Goal: Task Accomplishment & Management: Complete application form

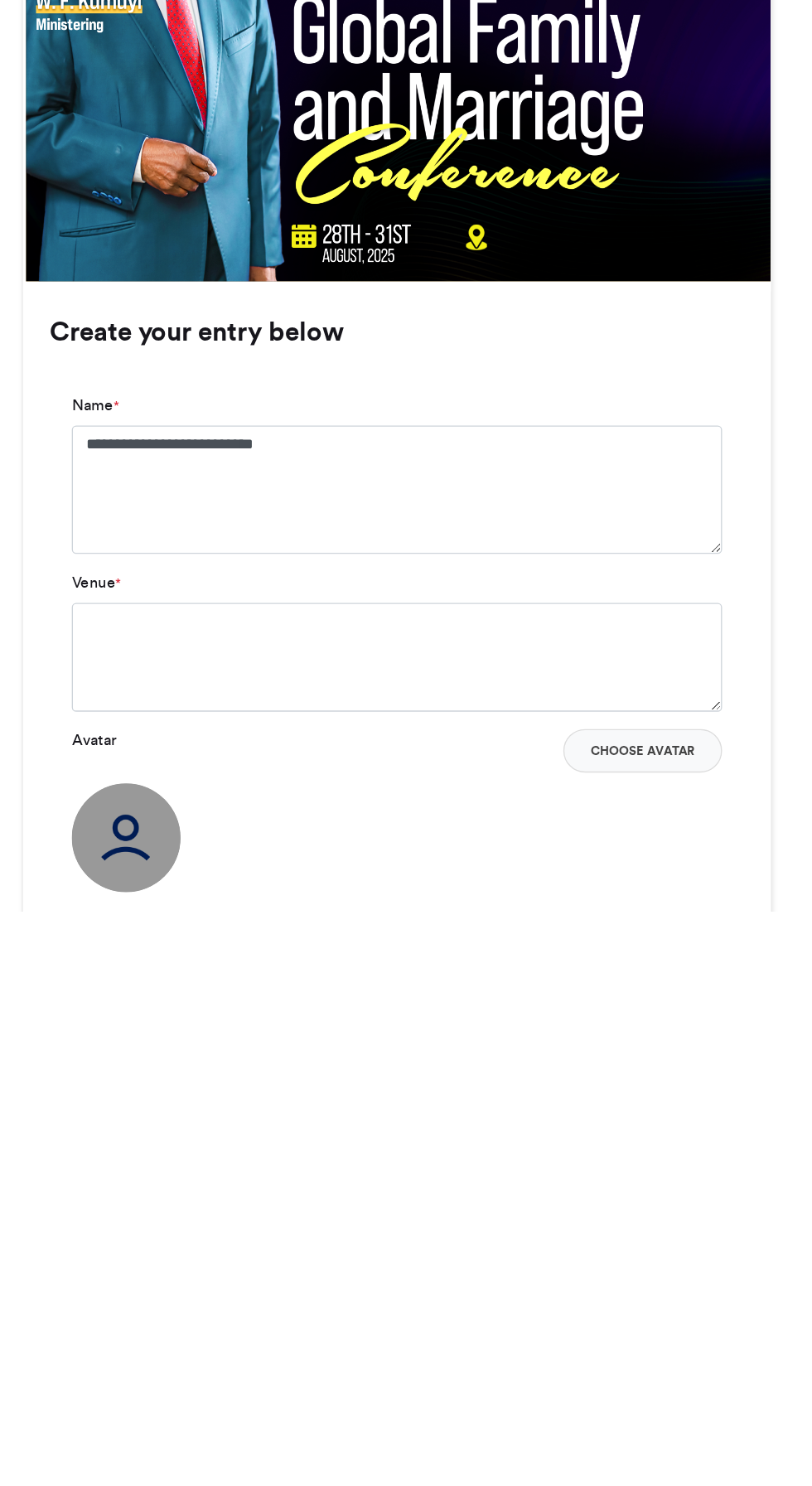
scroll to position [222, 0]
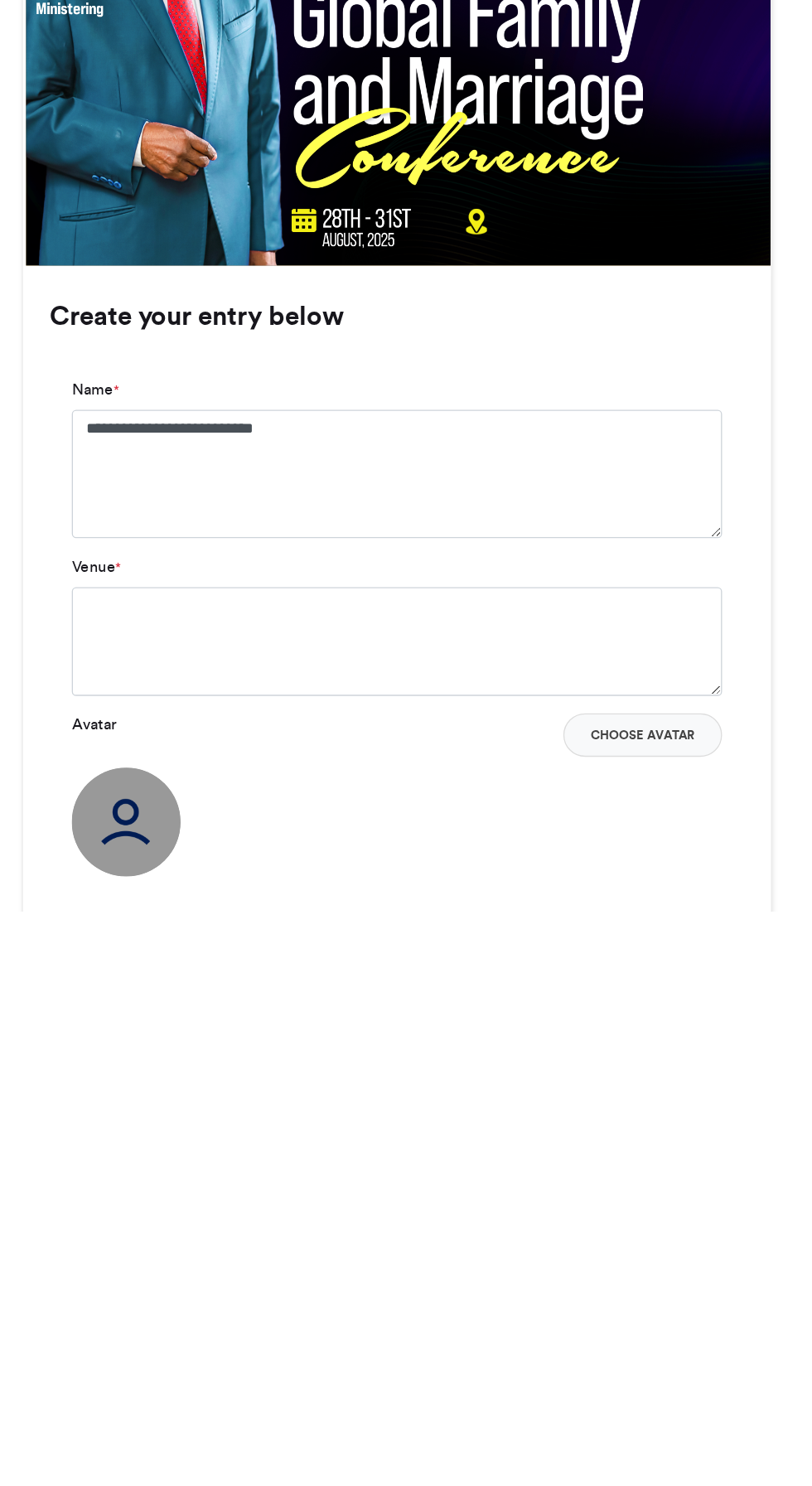
type textarea "**********"
click at [521, 1260] on textarea "Venue *" at bounding box center [406, 1280] width 496 height 83
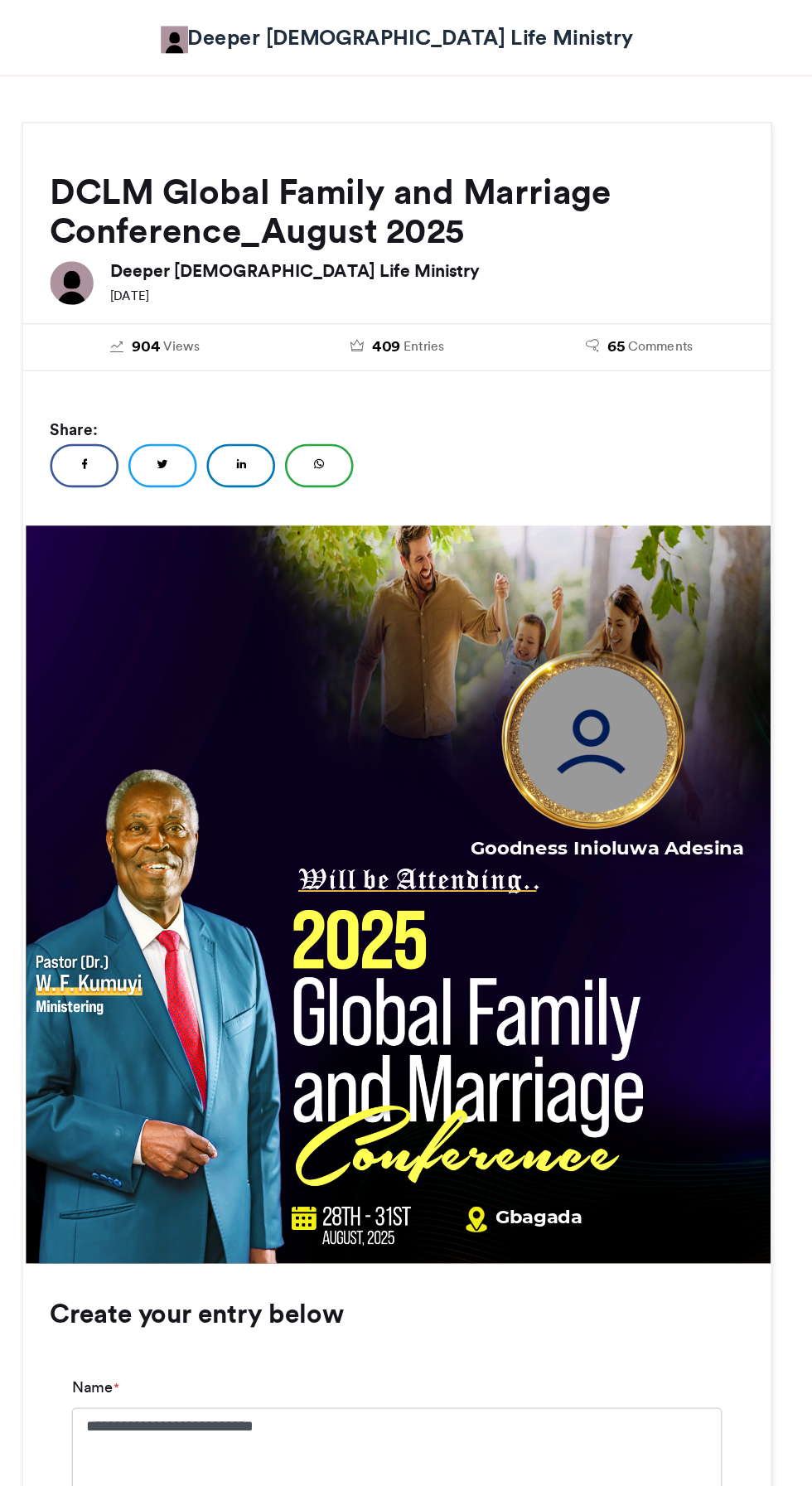
scroll to position [252, 0]
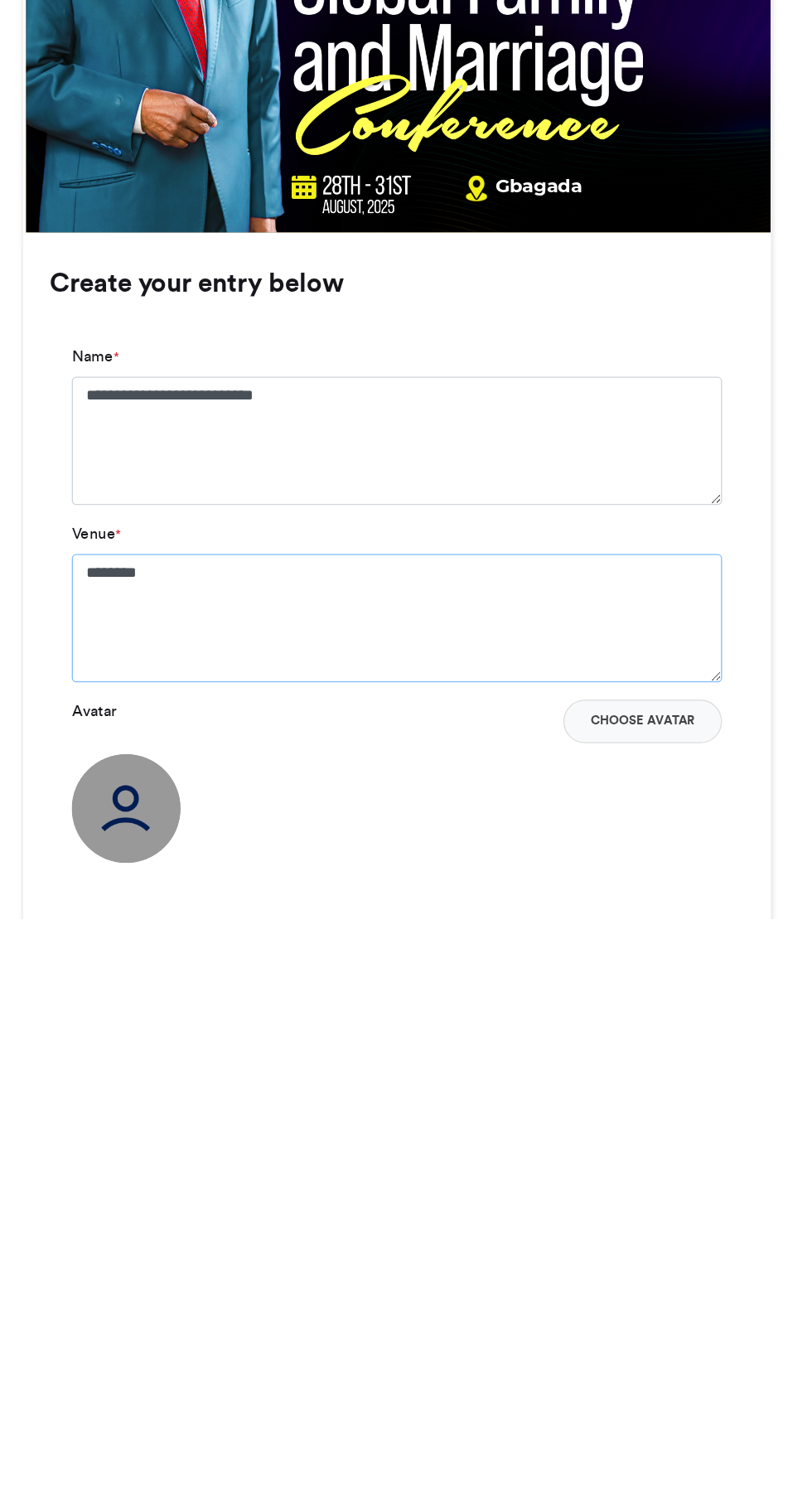
type textarea "*******"
click at [604, 1340] on button "Choose Avatar" at bounding box center [593, 1336] width 121 height 33
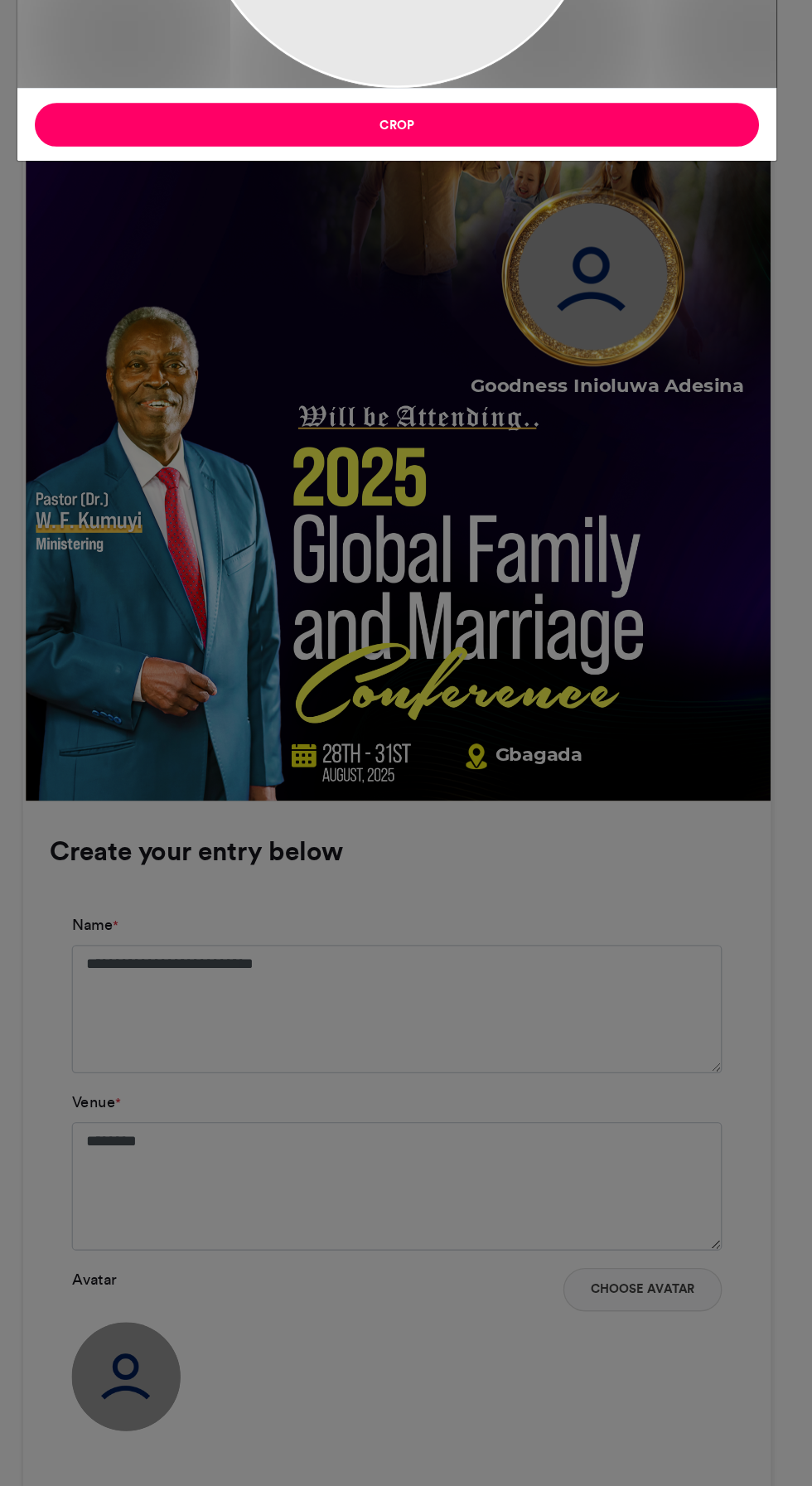
type input "******"
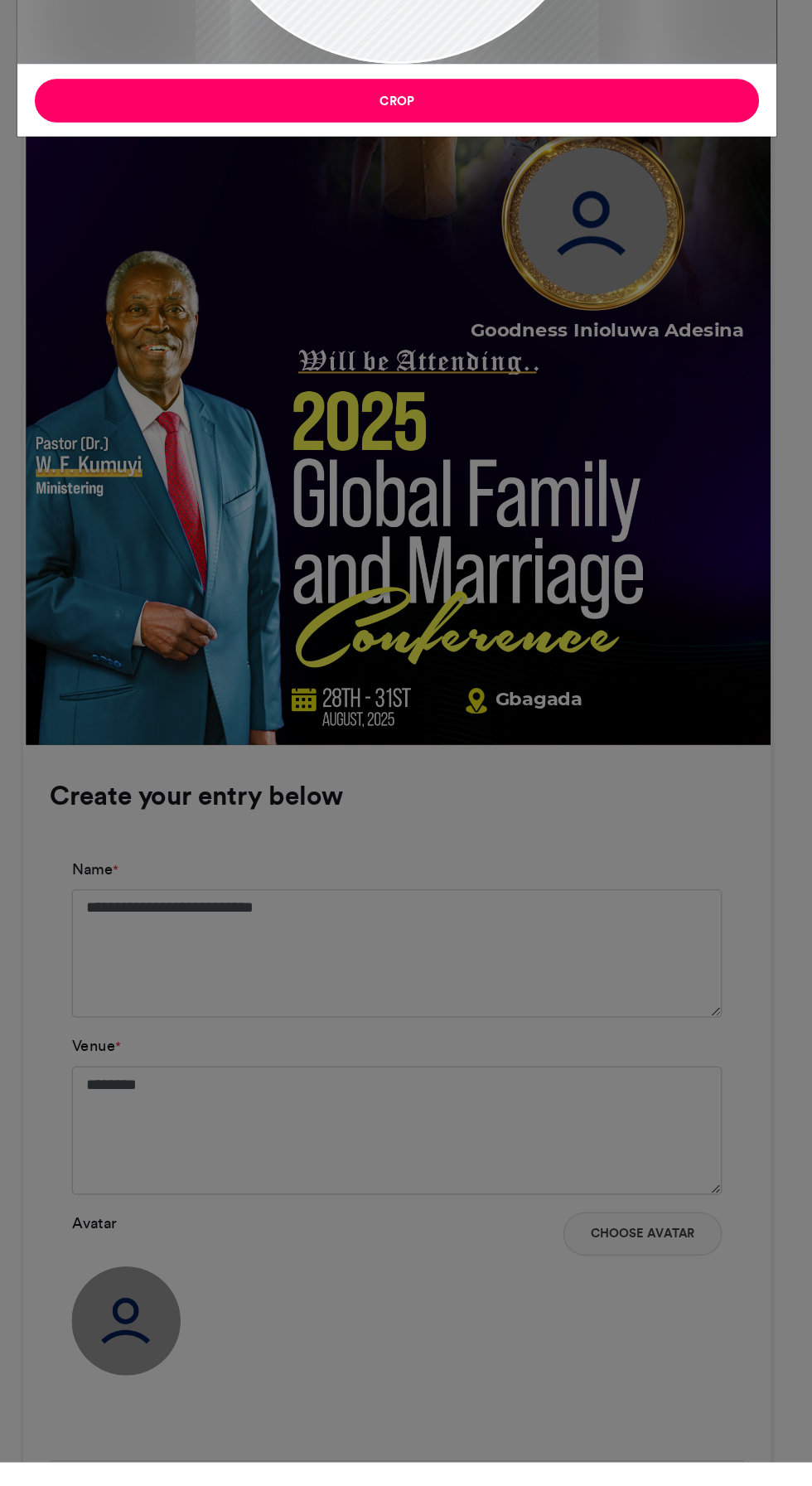
scroll to position [277, 0]
click at [430, 1486] on div "Crop Image × Crop" at bounding box center [406, 743] width 812 height 1486
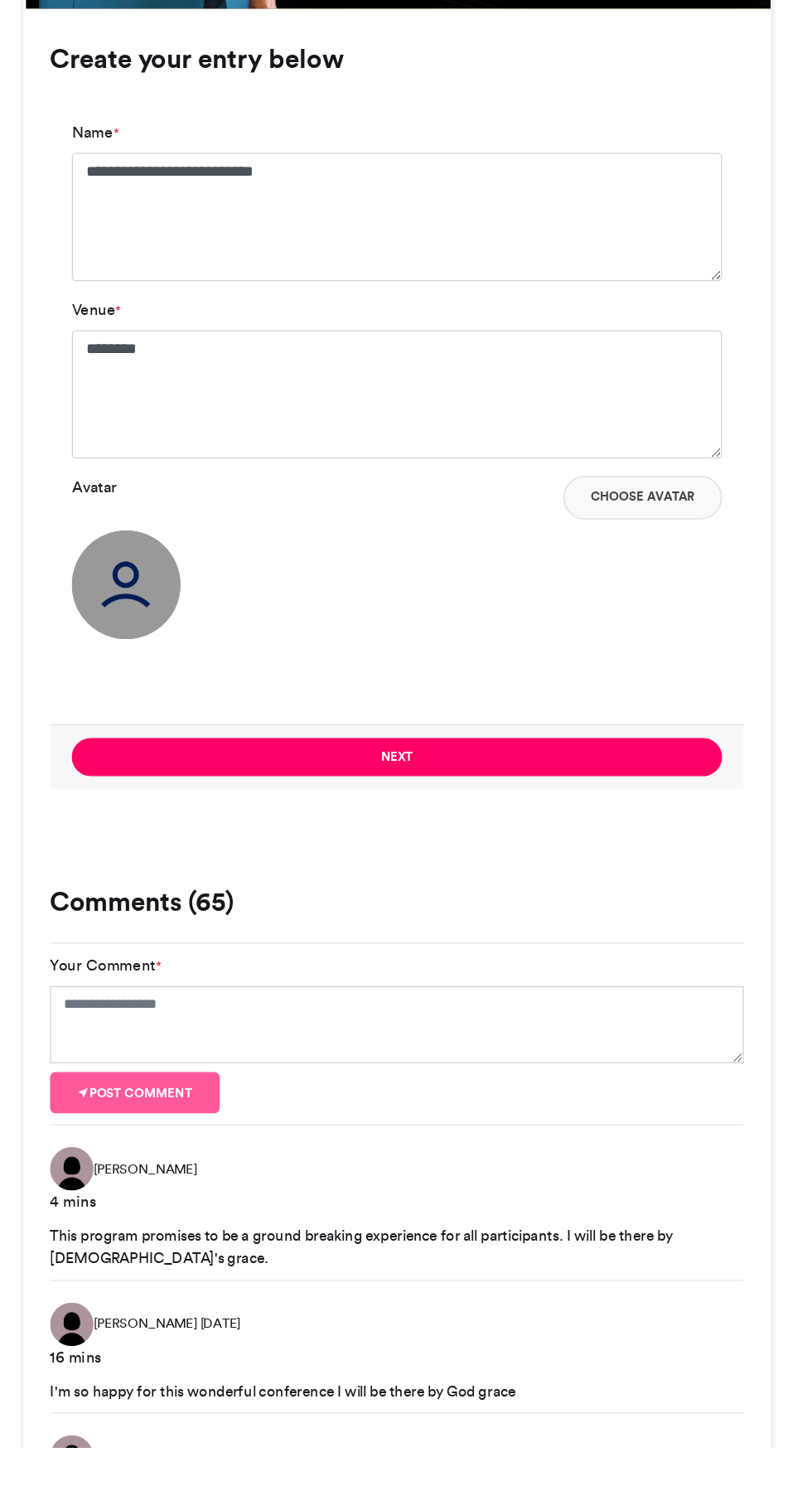
scroll to position [837, 0]
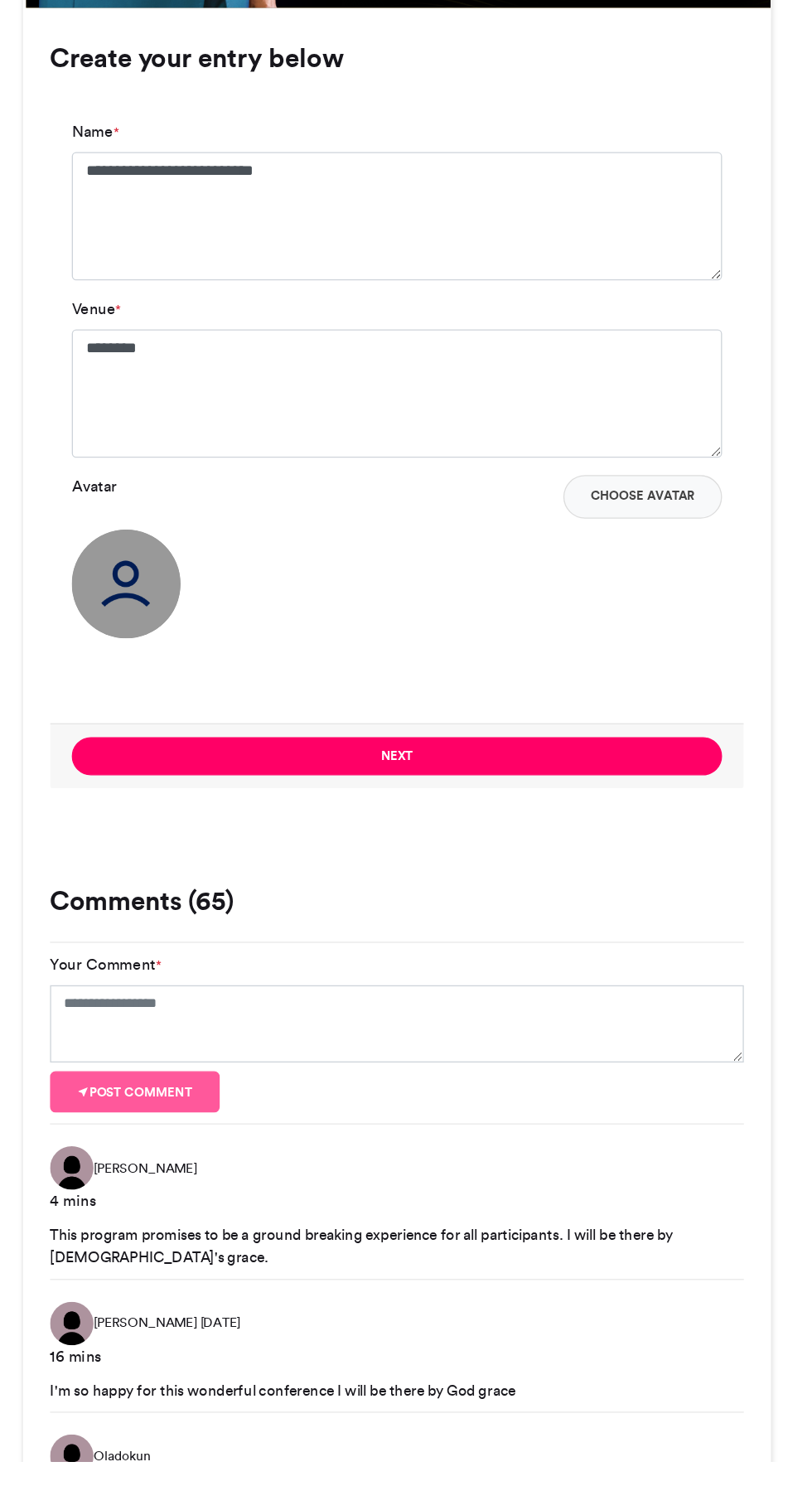
click at [505, 948] on button "Next" at bounding box center [406, 948] width 496 height 29
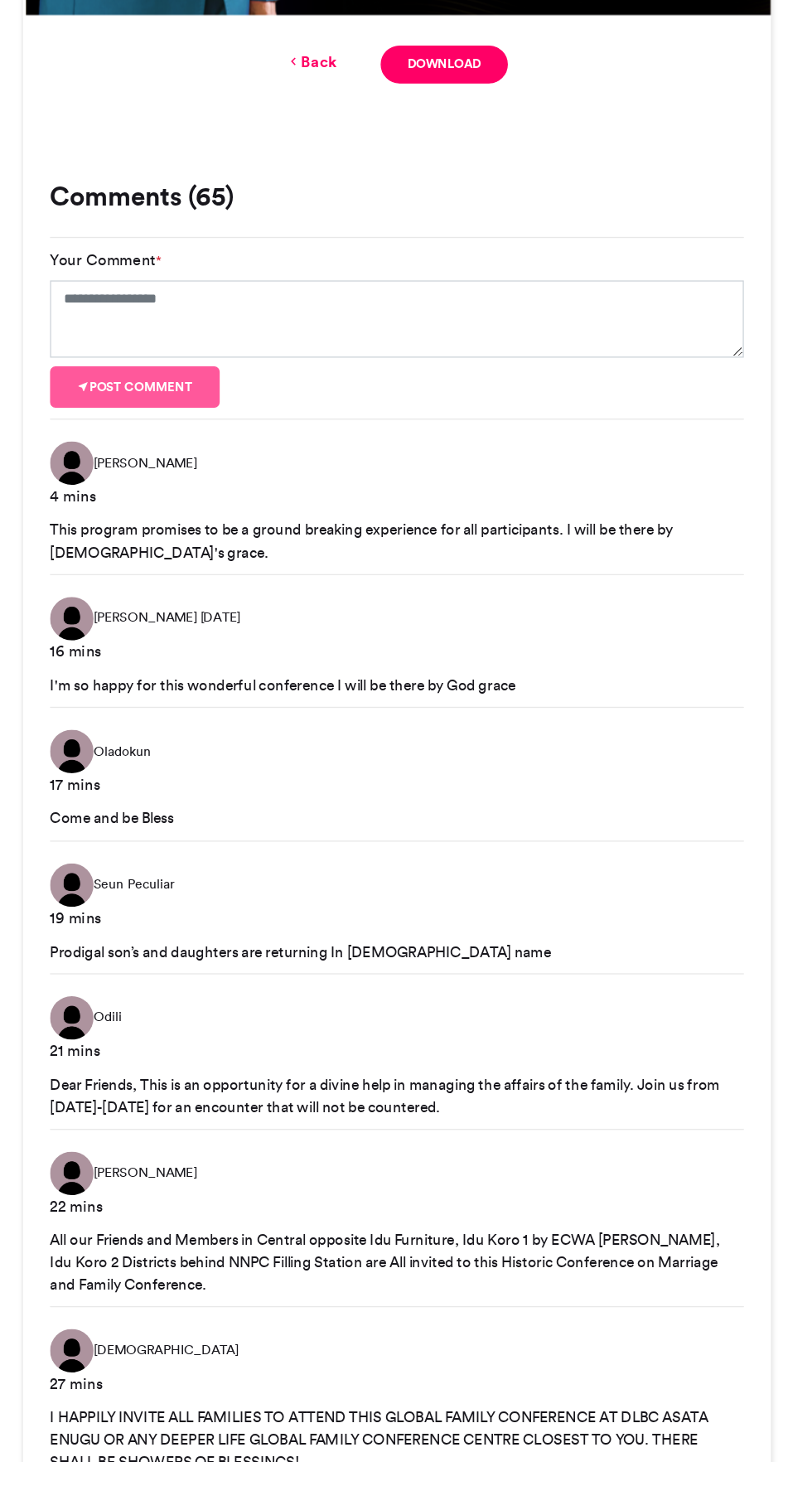
scroll to position [335, 0]
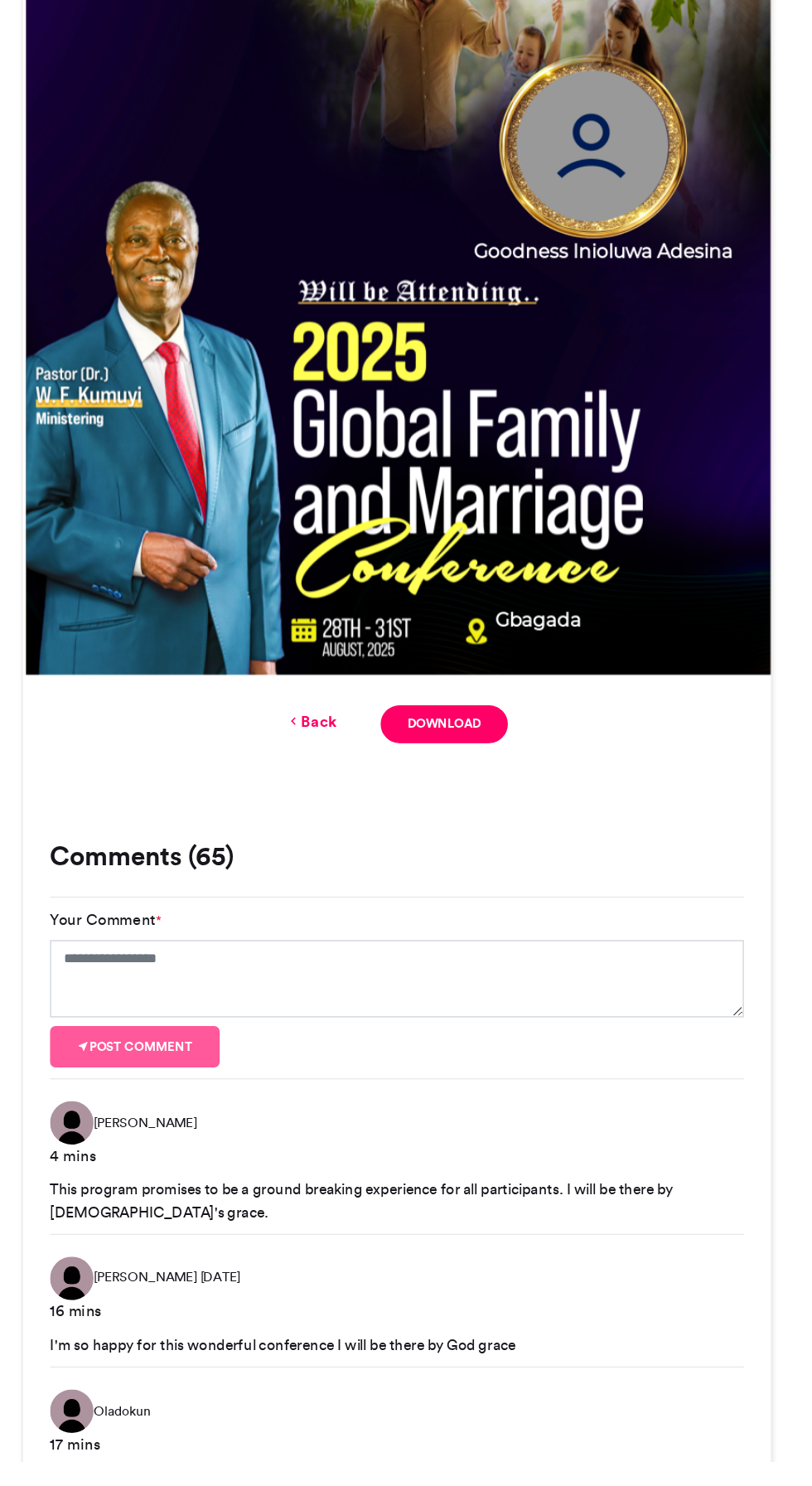
click at [327, 920] on icon at bounding box center [328, 922] width 11 height 15
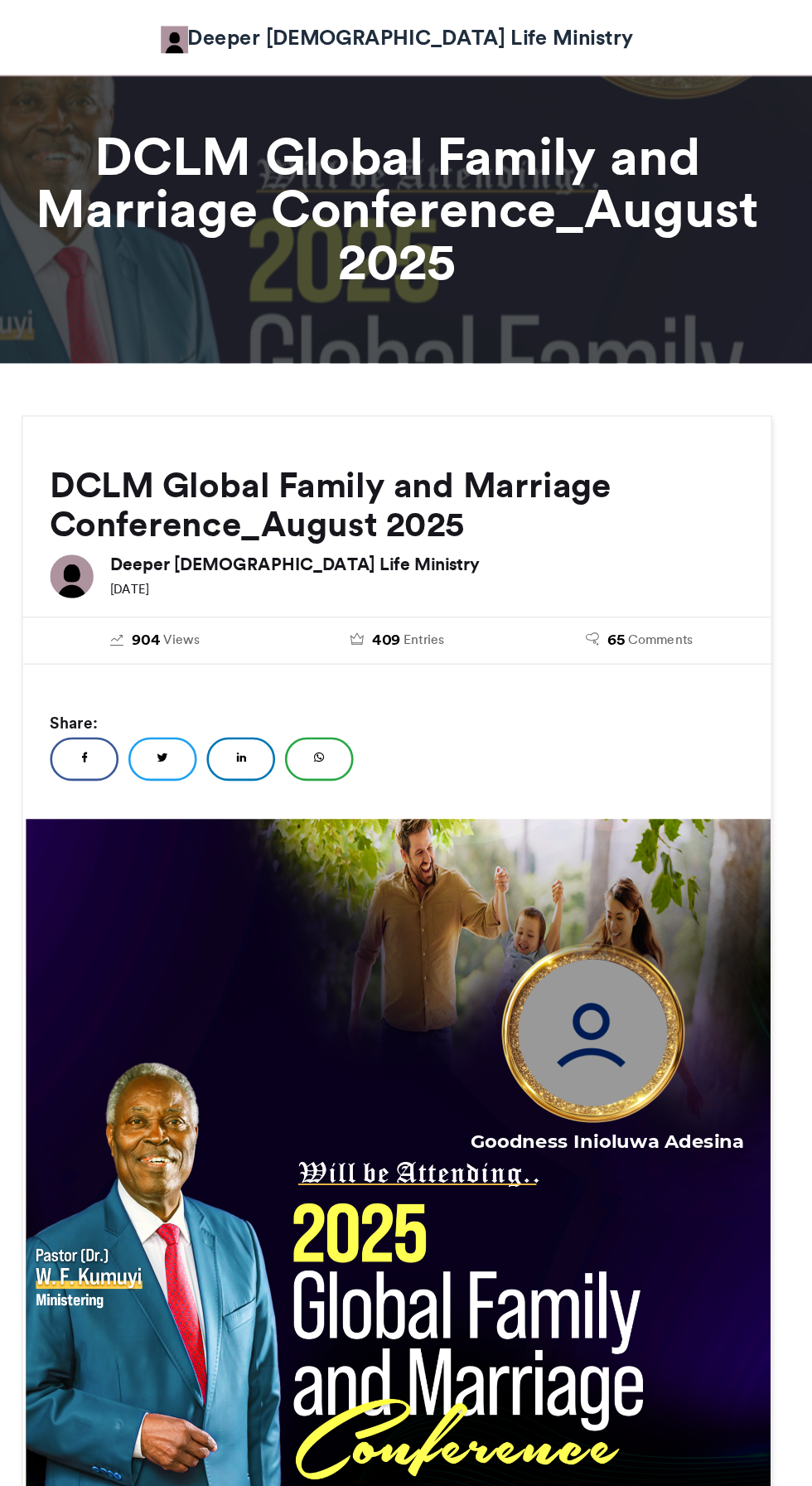
scroll to position [0, 0]
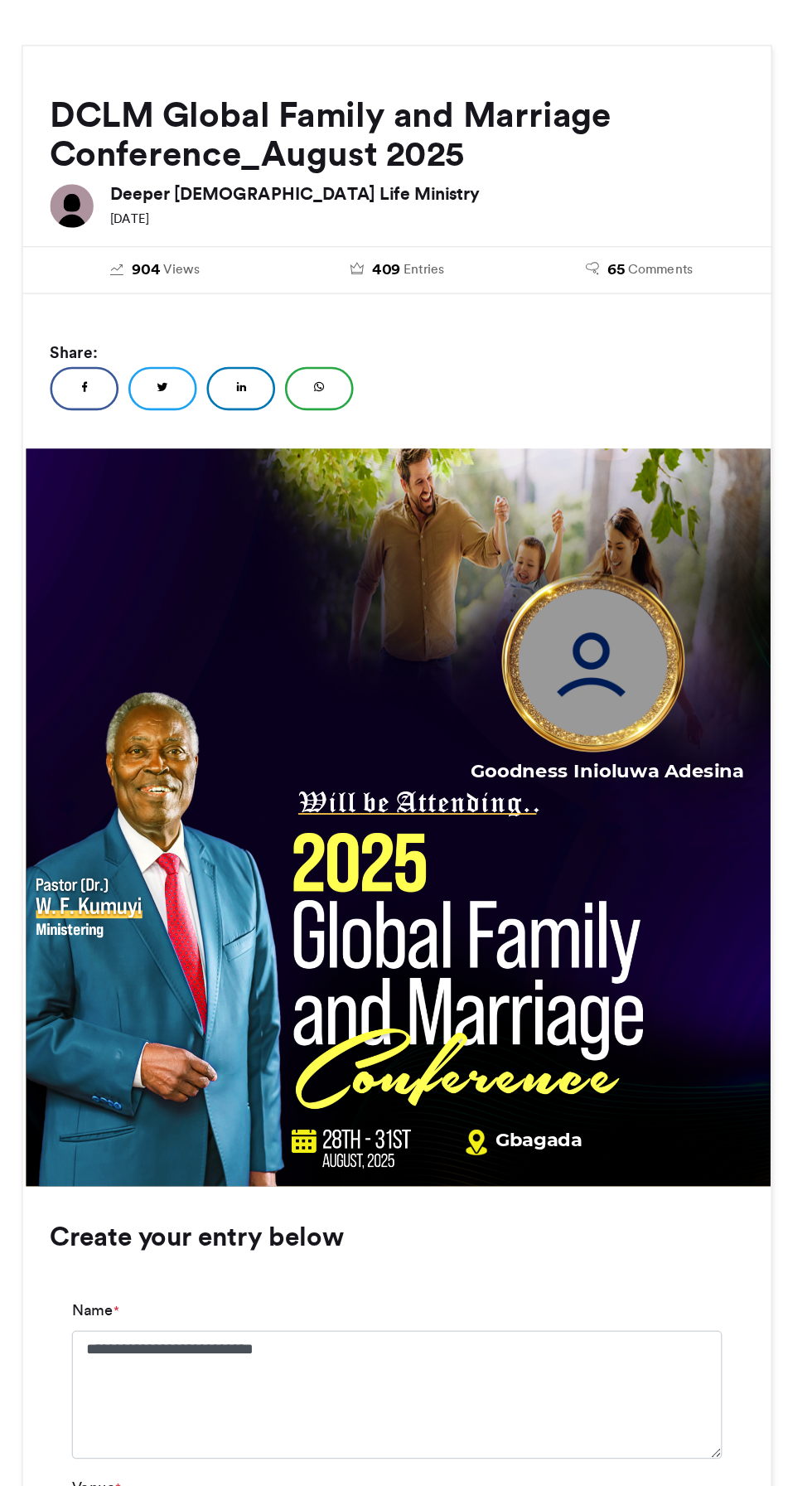
click at [576, 822] on img at bounding box center [557, 817] width 165 height 165
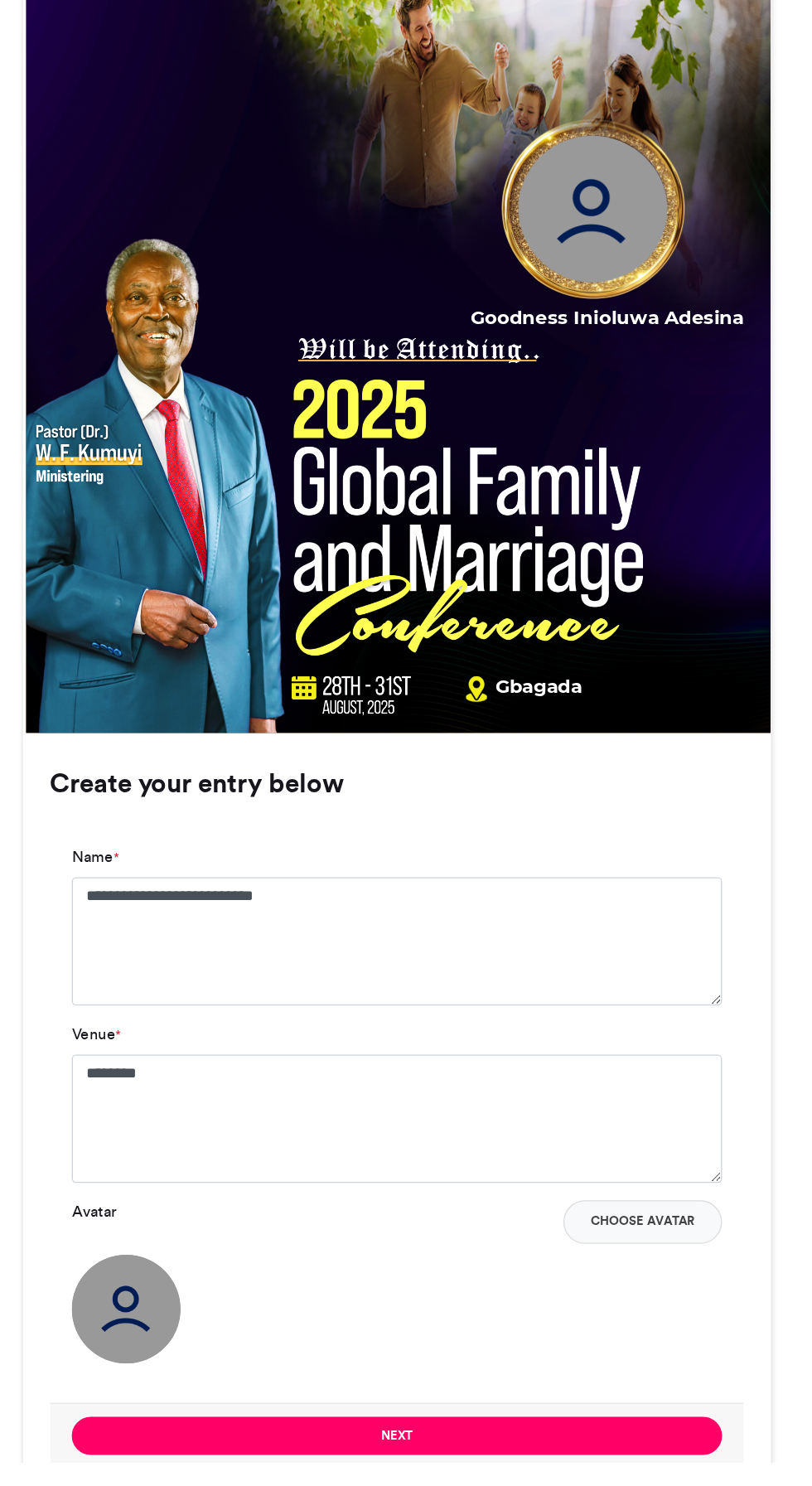
scroll to position [287, 0]
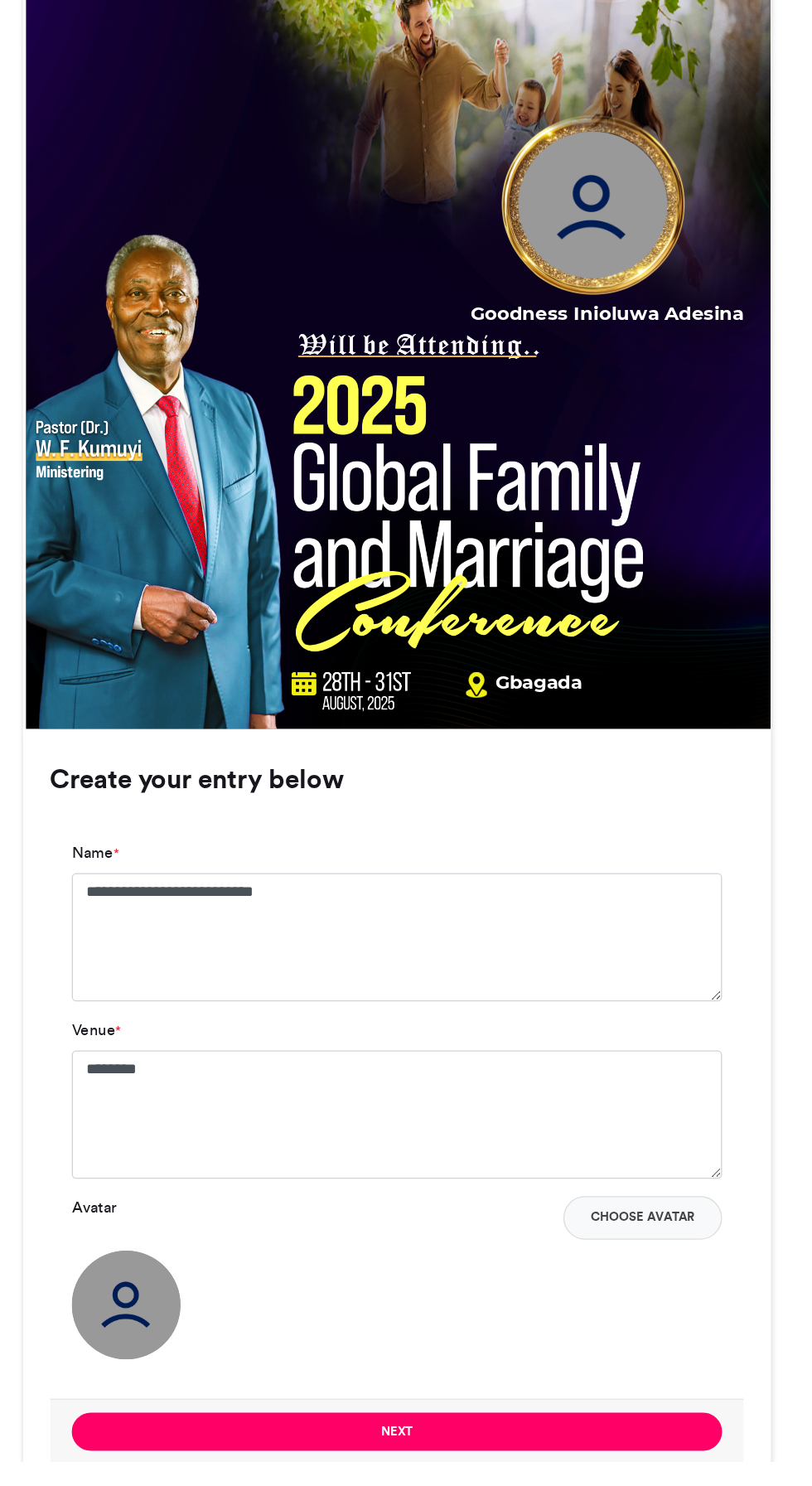
click at [593, 1300] on button "Choose Avatar" at bounding box center [593, 1300] width 121 height 33
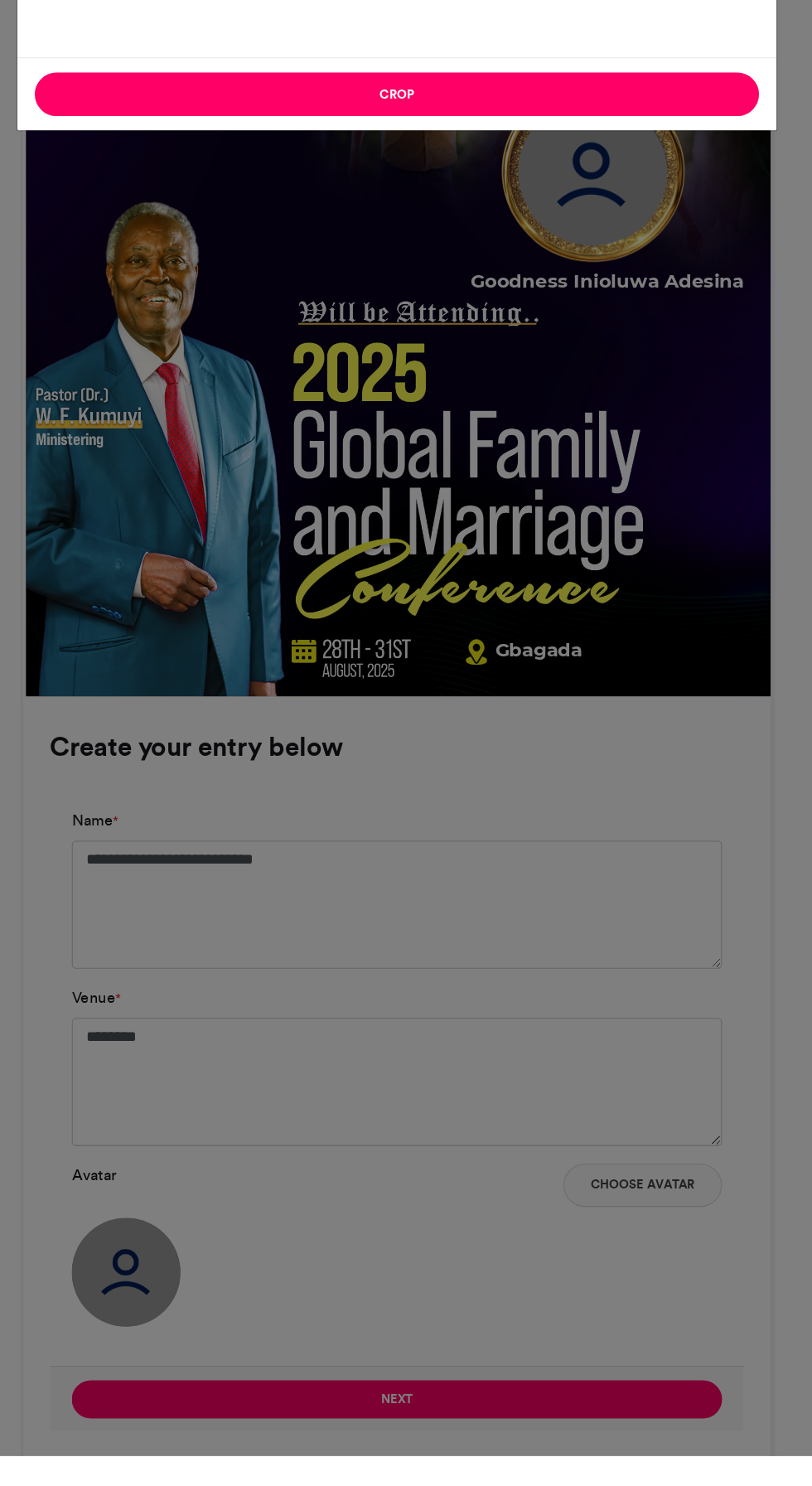
scroll to position [429, 0]
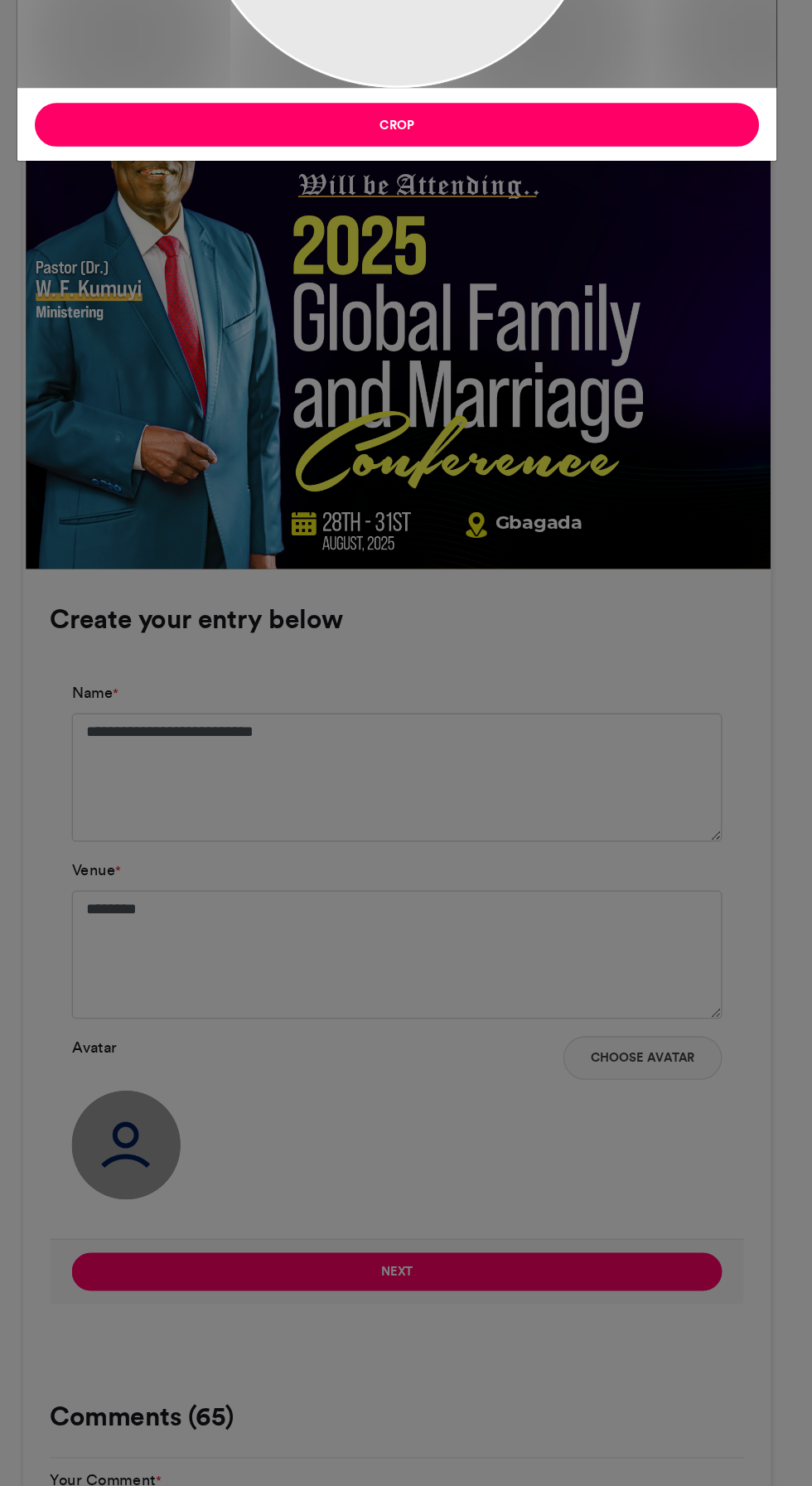
type input "******"
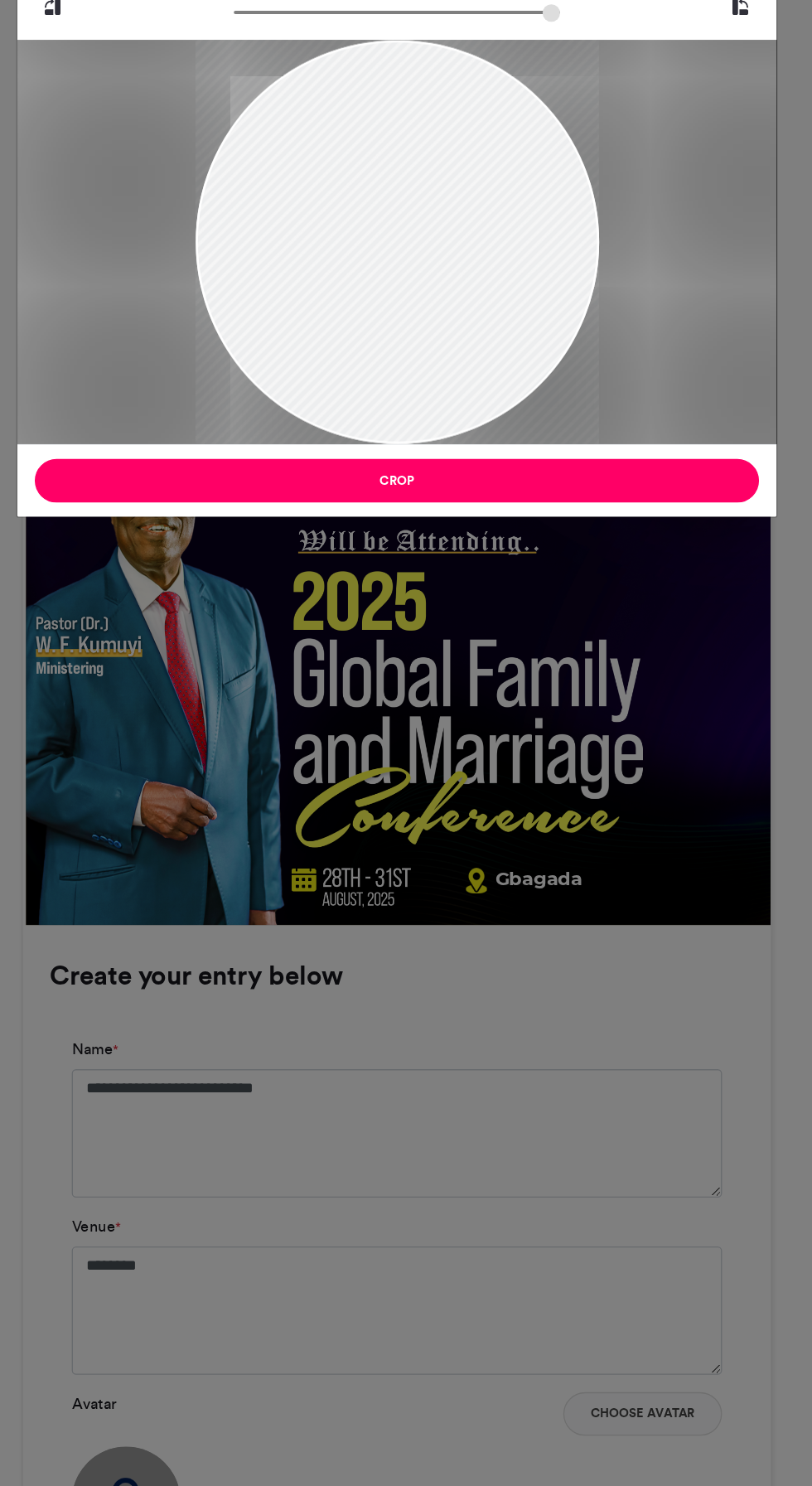
click at [536, 451] on button "Crop" at bounding box center [406, 448] width 552 height 33
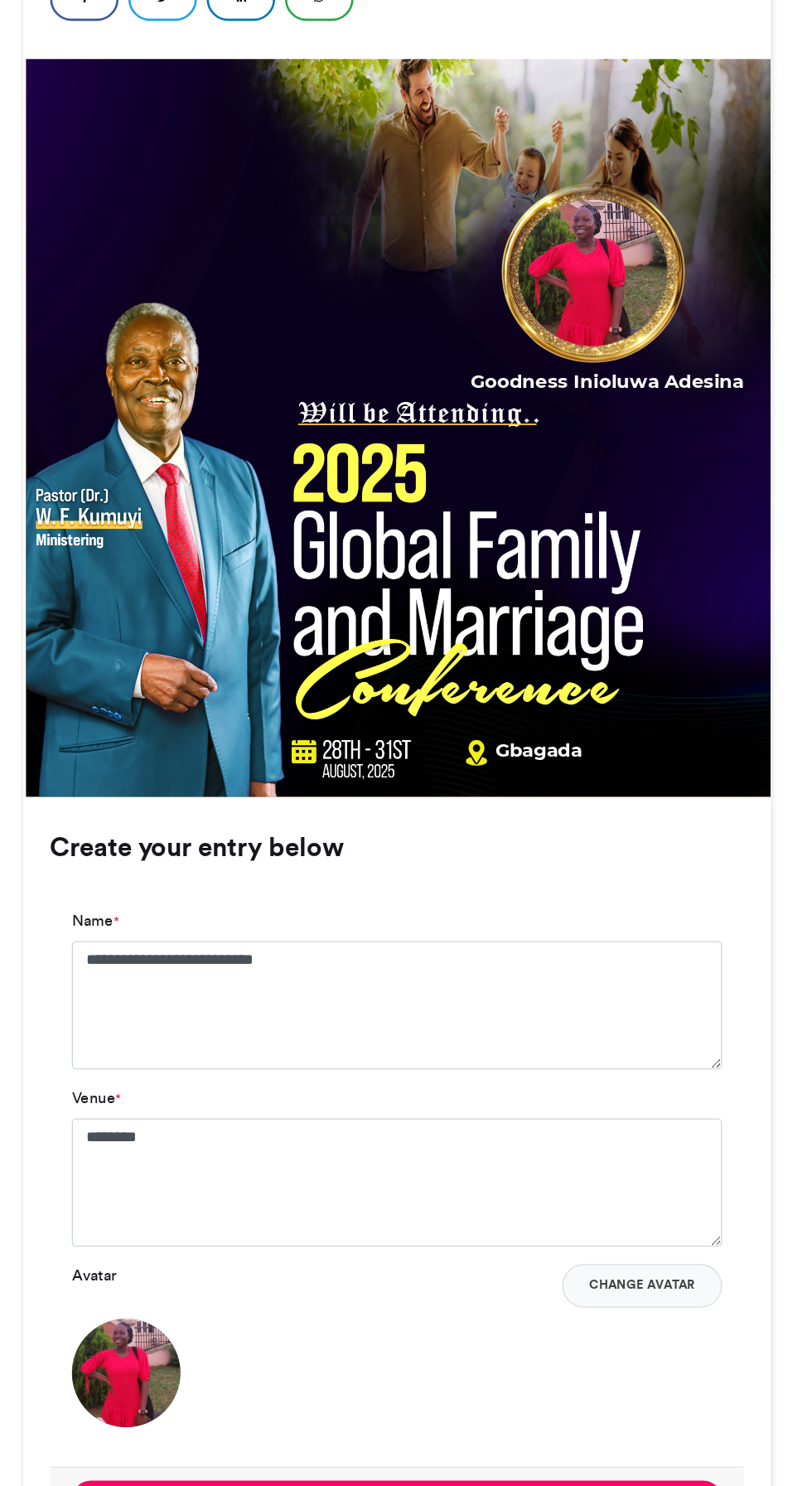
click at [436, 1323] on button "Next" at bounding box center [406, 1323] width 496 height 29
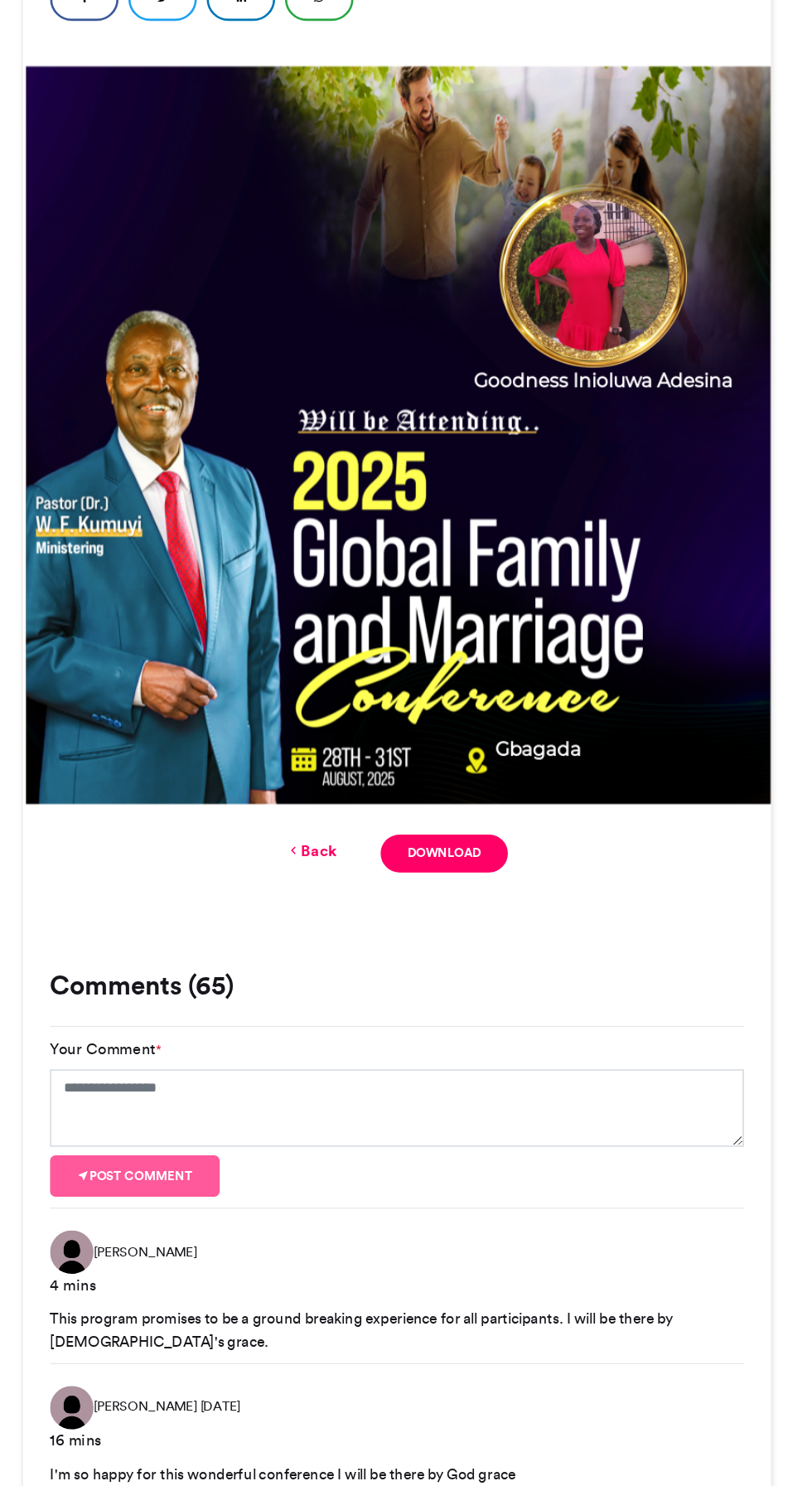
click at [451, 826] on link "Download" at bounding box center [441, 830] width 97 height 29
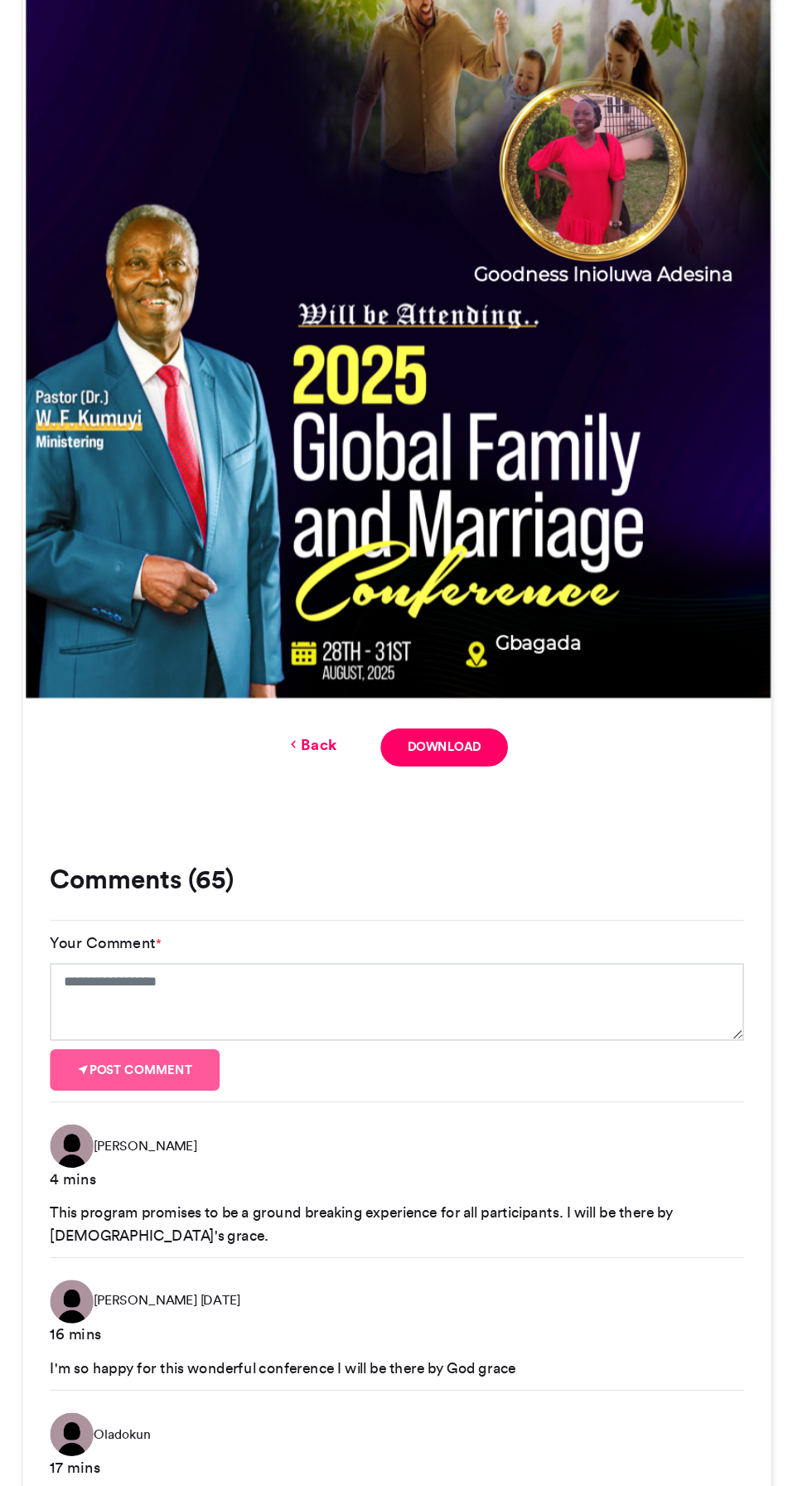
scroll to position [428, 0]
